Goal: Task Accomplishment & Management: Use online tool/utility

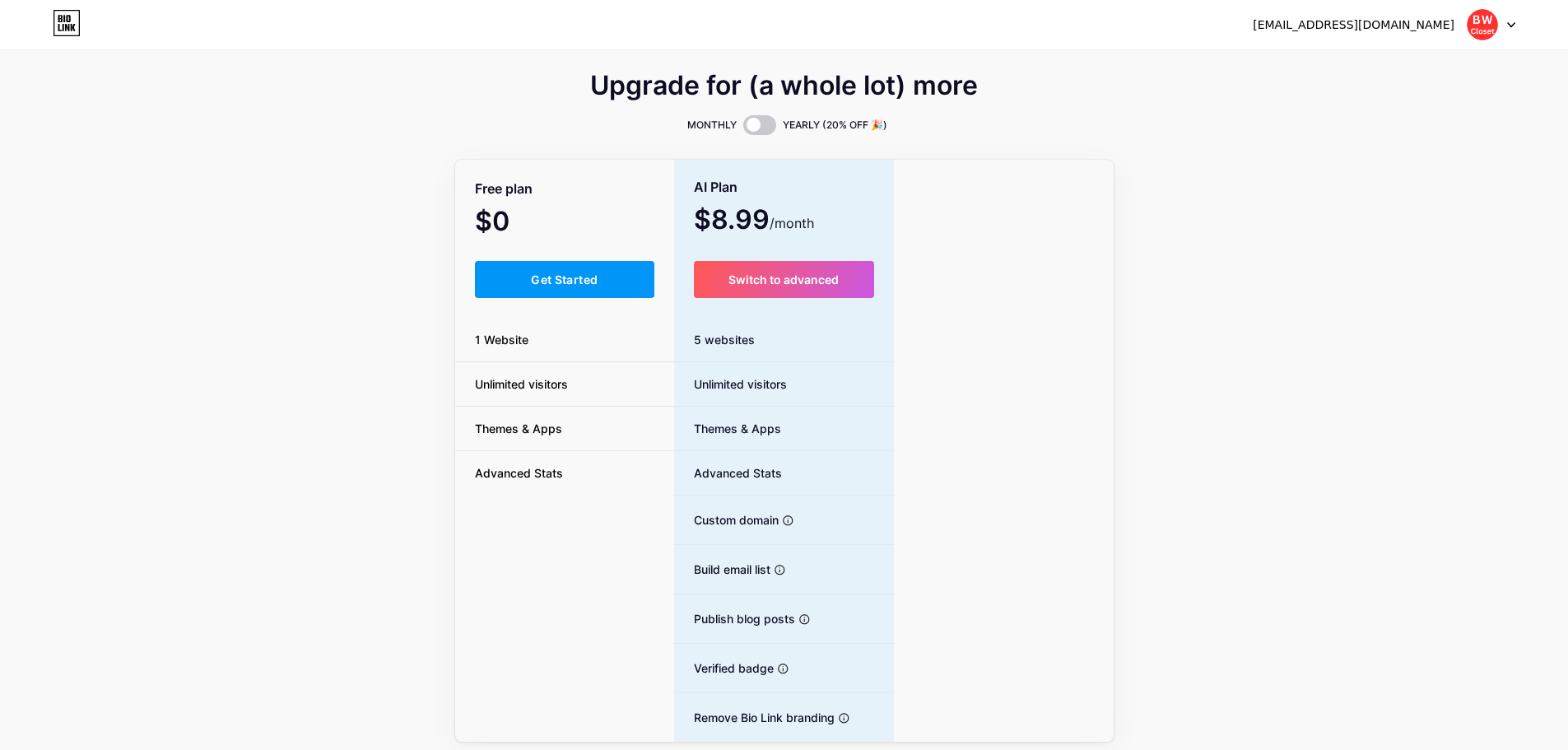
click at [64, 32] on icon at bounding box center [66, 23] width 28 height 27
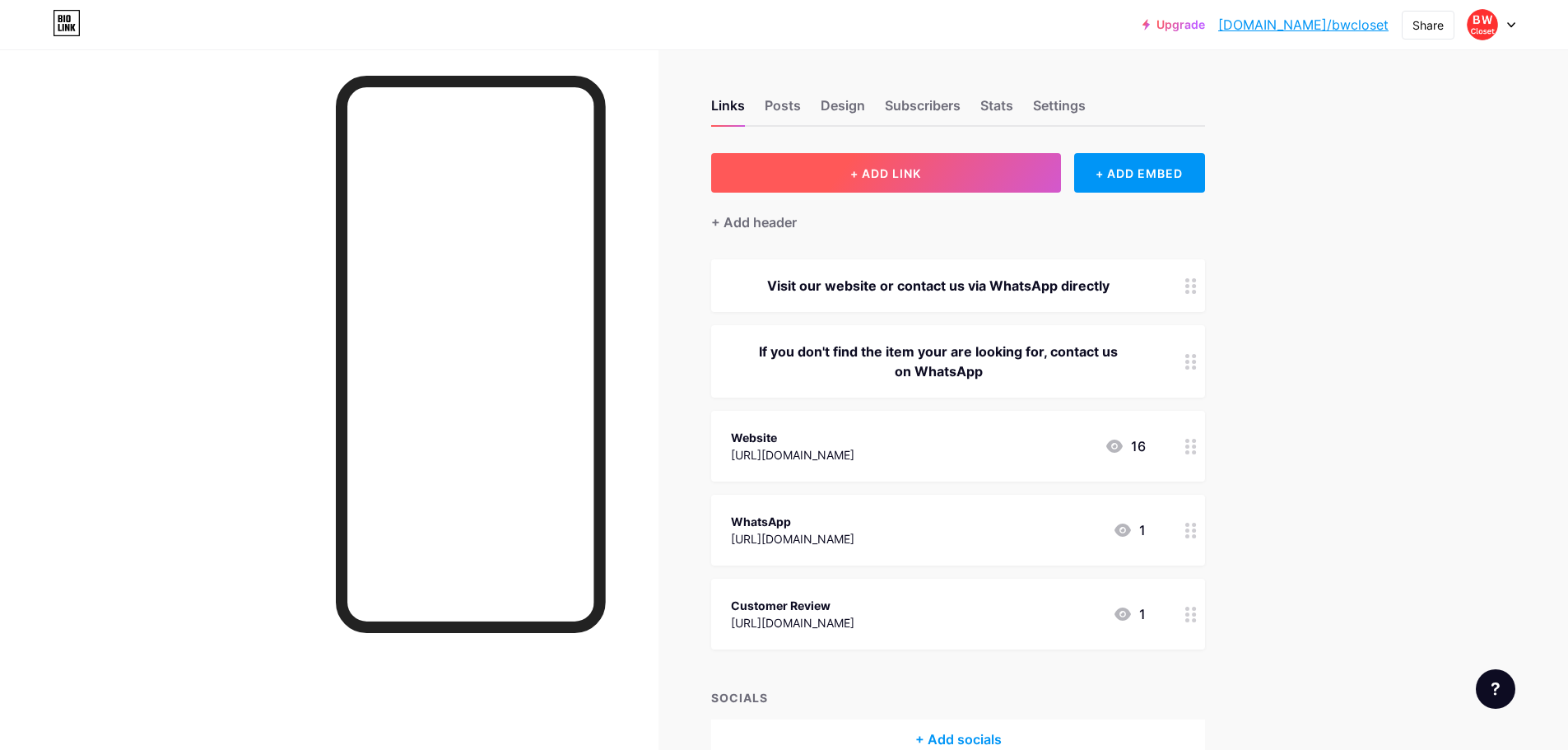
click at [918, 170] on span "+ ADD LINK" at bounding box center [885, 173] width 71 height 14
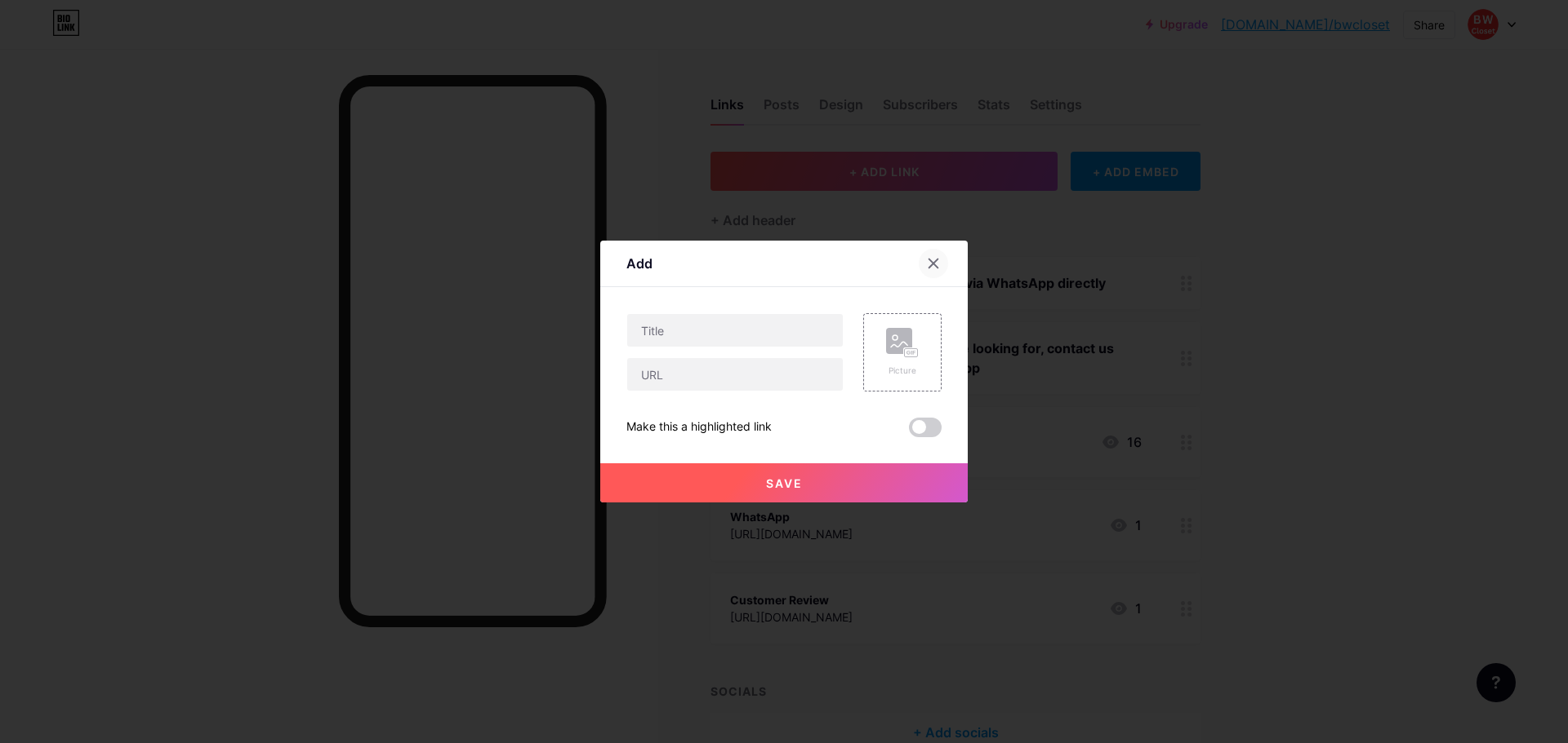
click at [933, 265] on icon at bounding box center [933, 264] width 9 height 9
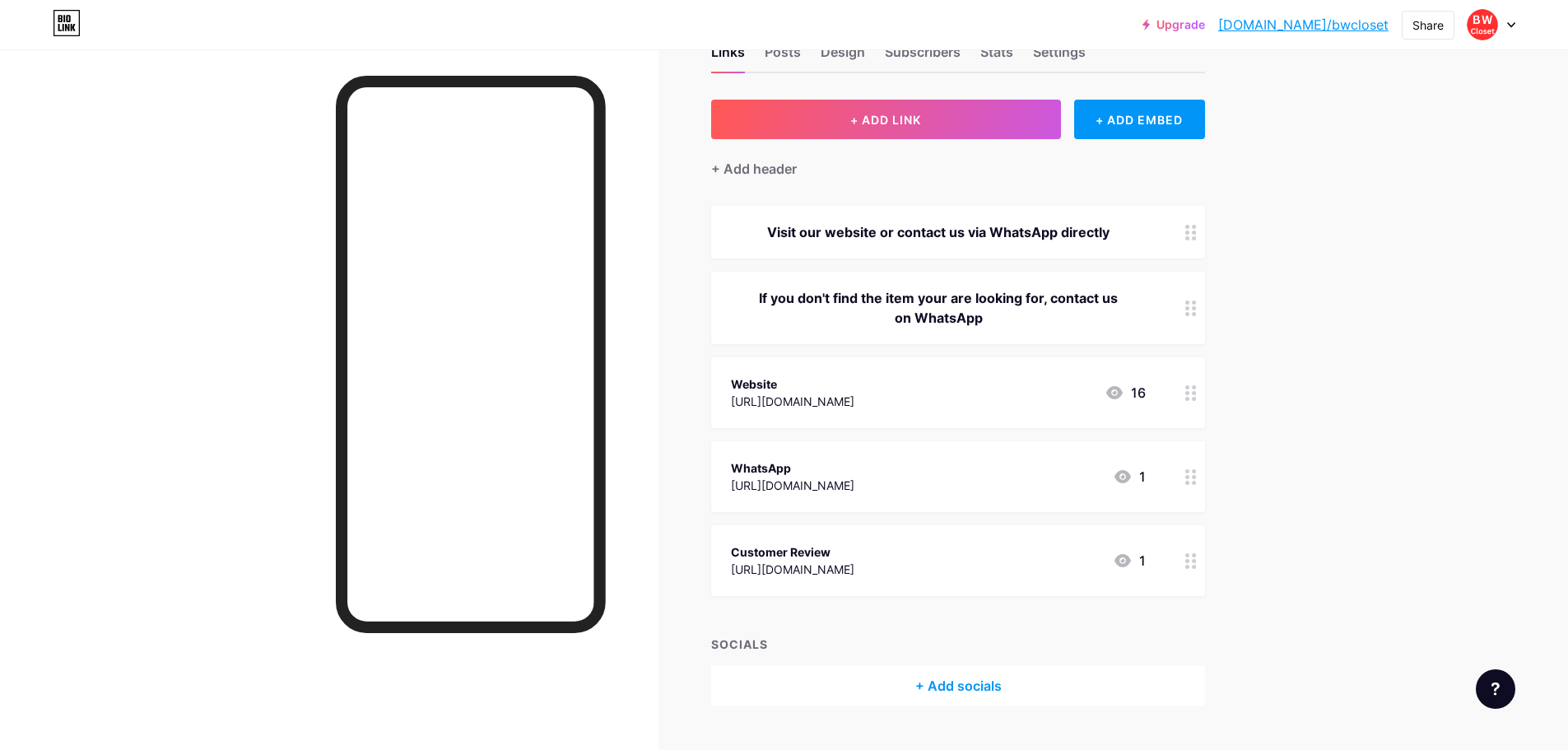
scroll to position [83, 0]
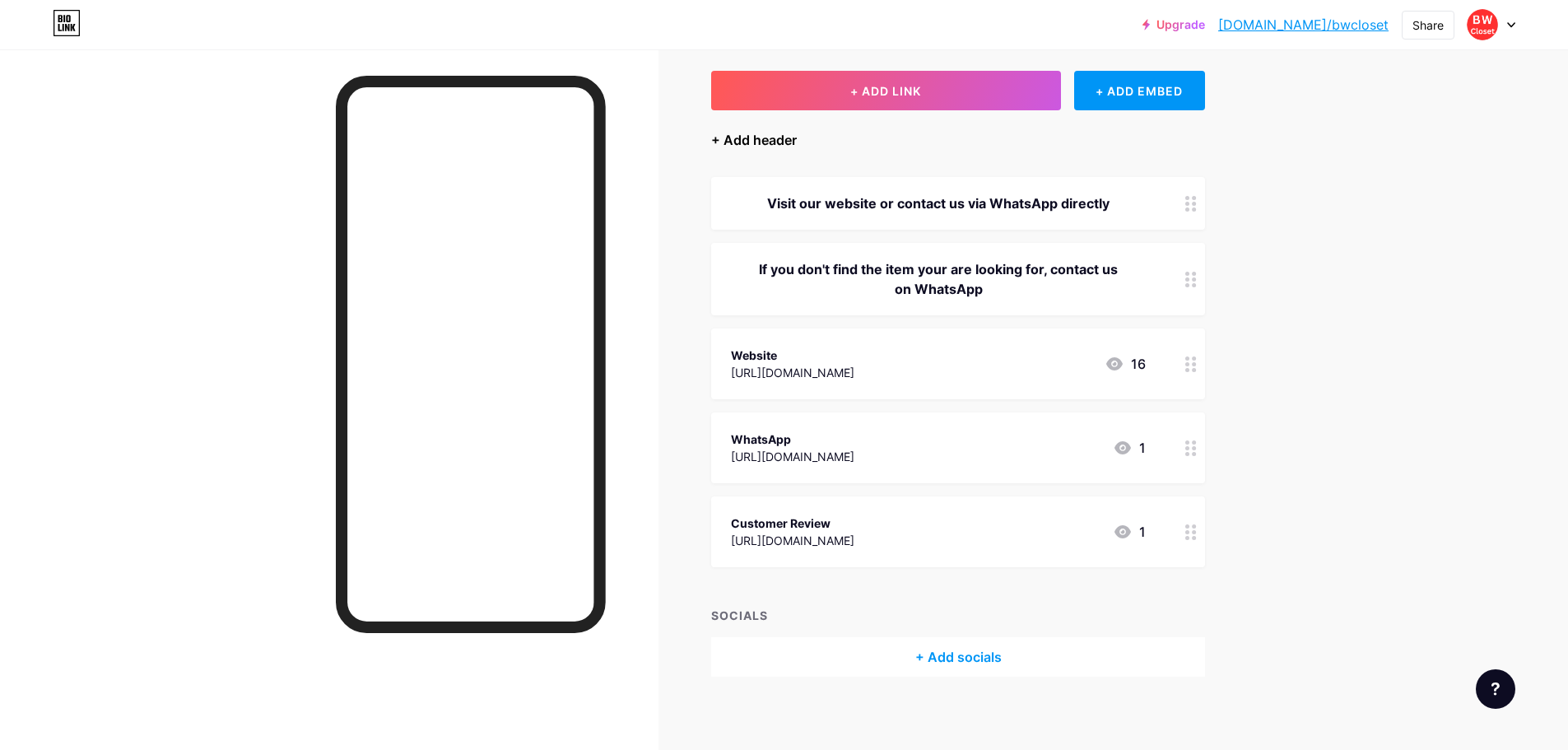
click at [777, 147] on div "+ Add header" at bounding box center [753, 140] width 86 height 20
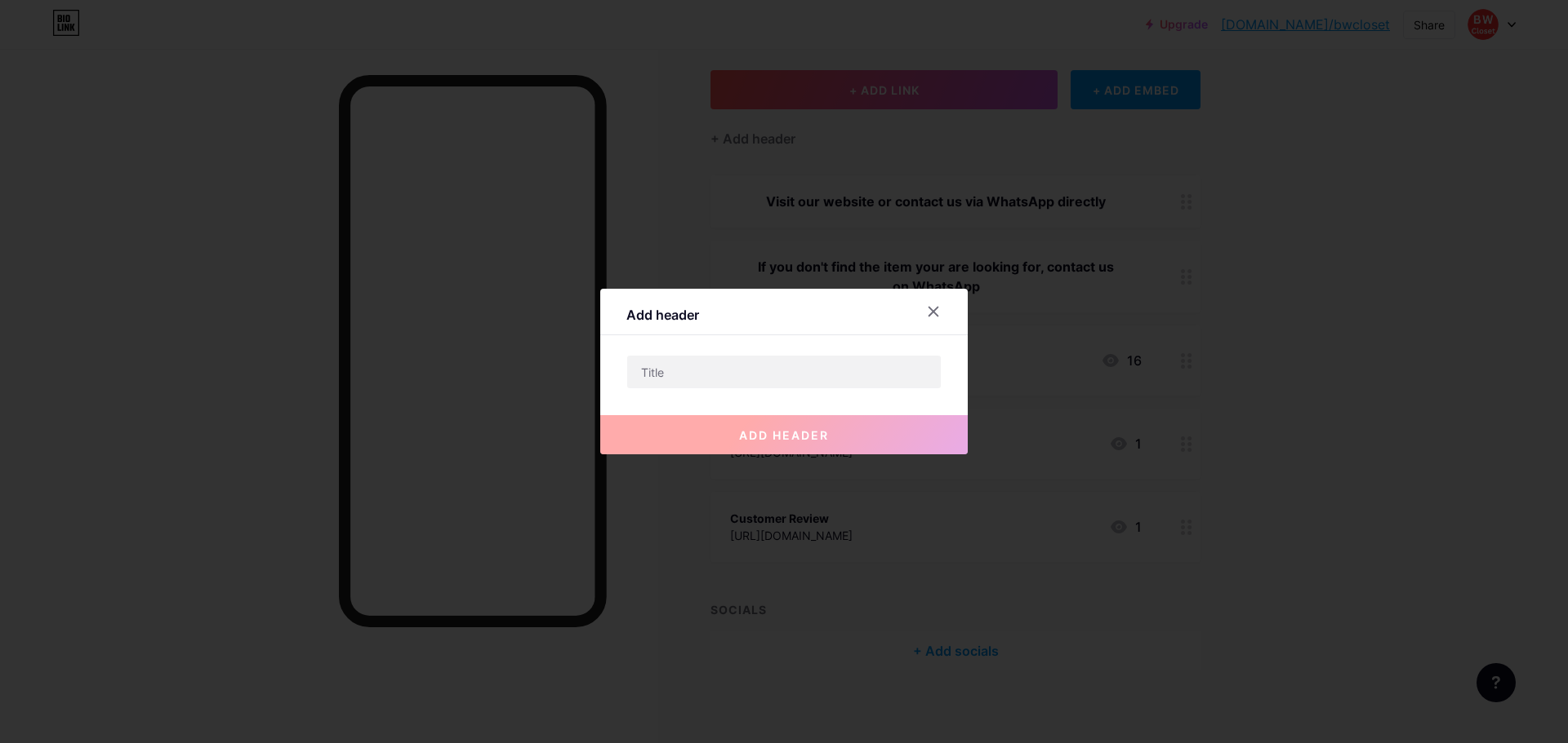
click at [732, 392] on div "add header" at bounding box center [784, 422] width 367 height 65
click at [736, 377] on input "text" at bounding box center [784, 371] width 314 height 32
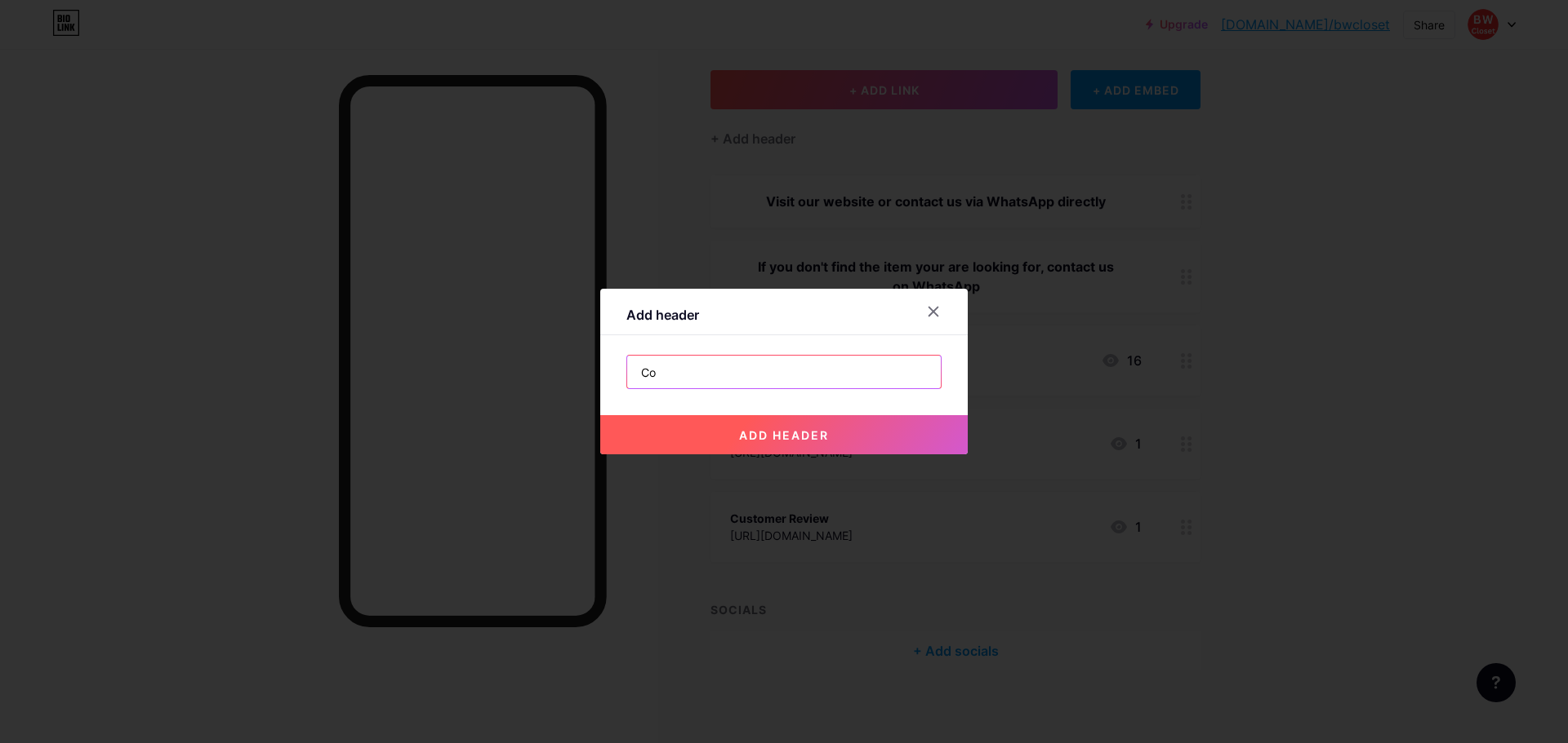
type input "C"
type input "H"
type input "Copy text"
click at [934, 311] on icon at bounding box center [933, 311] width 9 height 9
